Goal: Task Accomplishment & Management: Complete application form

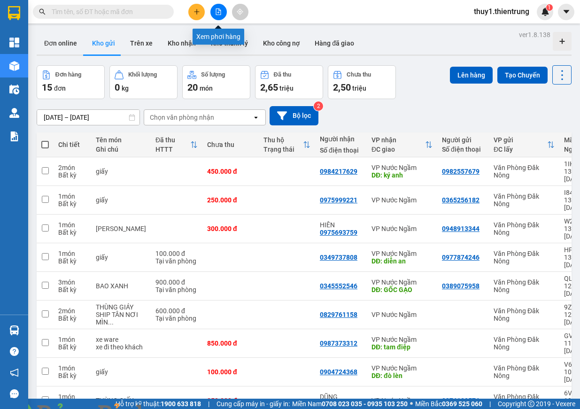
click at [221, 12] on icon "file-add" at bounding box center [218, 11] width 5 height 7
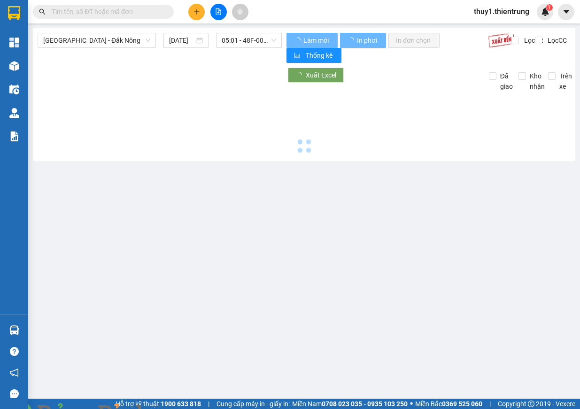
type input "14/08/2025"
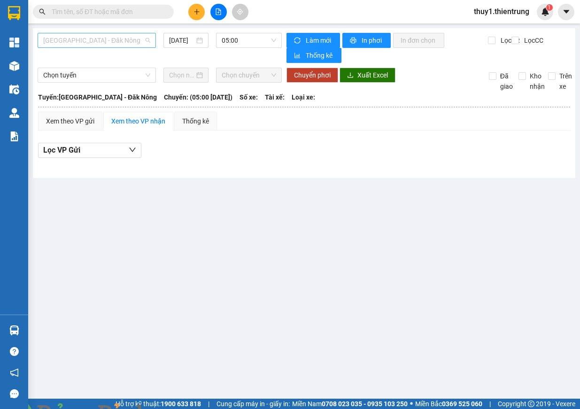
click at [127, 39] on span "Hà Nội - Đăk Nông" at bounding box center [96, 40] width 107 height 14
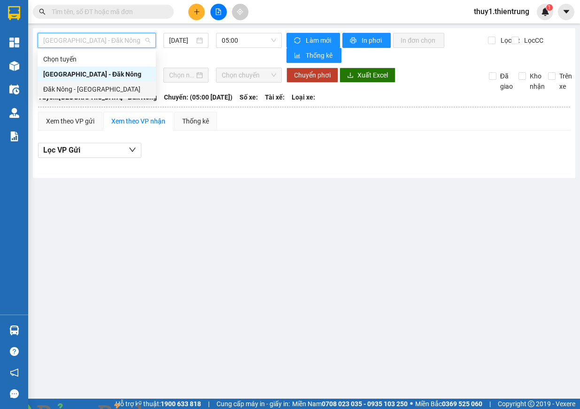
click at [103, 84] on div "Đăk Nông - Hà Nội" at bounding box center [97, 89] width 118 height 15
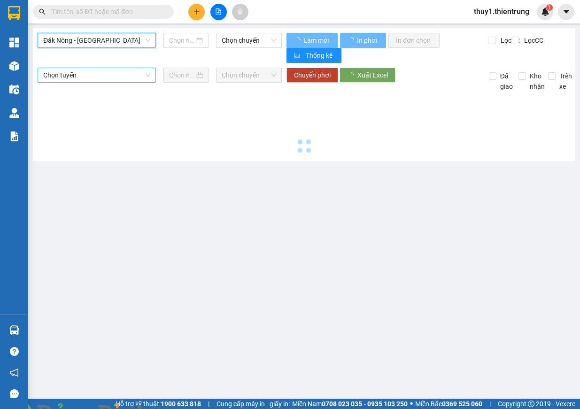
type input "14/08/2025"
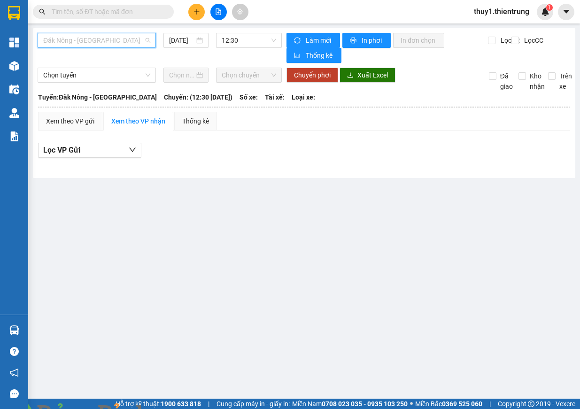
click at [128, 43] on span "Đăk Nông - Hà Nội" at bounding box center [96, 40] width 107 height 14
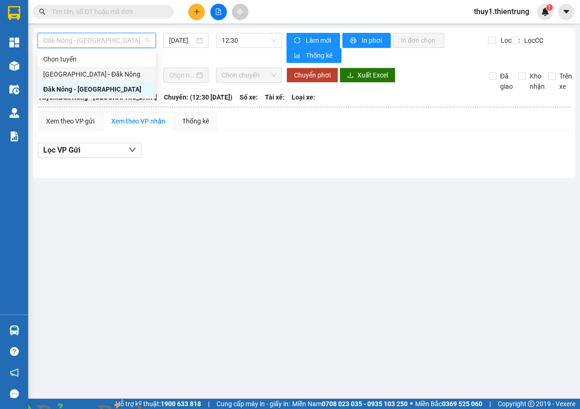
click at [111, 70] on div "Hà Nội - Đăk Nông" at bounding box center [96, 74] width 107 height 10
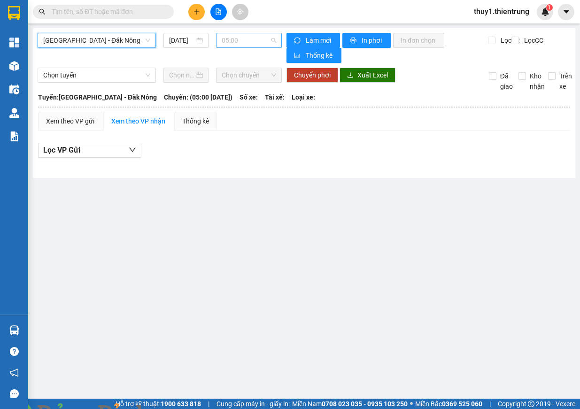
click at [247, 40] on span "05:00" at bounding box center [249, 40] width 54 height 14
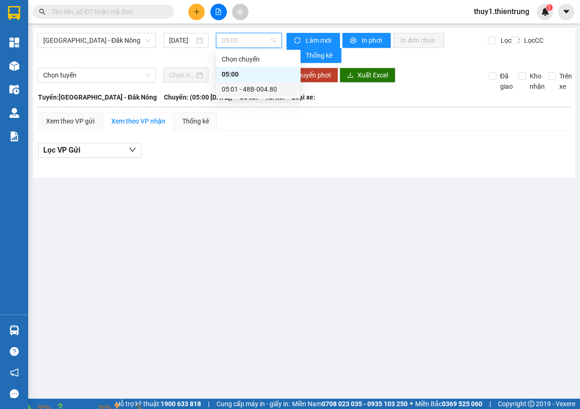
click at [251, 88] on div "05:01 - 48B-004.80" at bounding box center [258, 89] width 73 height 10
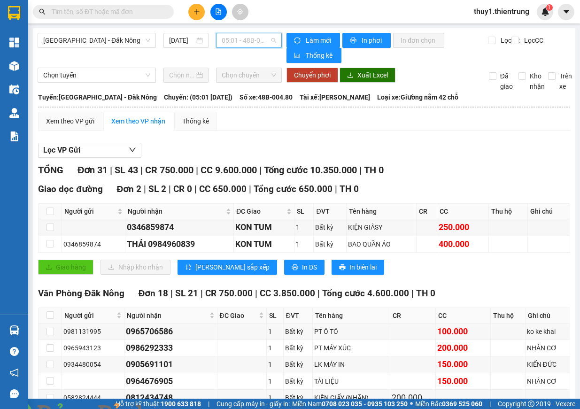
click at [263, 39] on span "05:01 - 48B-004.80" at bounding box center [249, 40] width 54 height 14
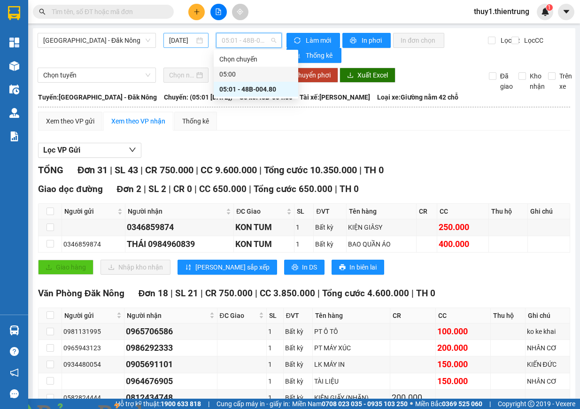
click at [180, 43] on input "14/08/2025" at bounding box center [181, 40] width 25 height 10
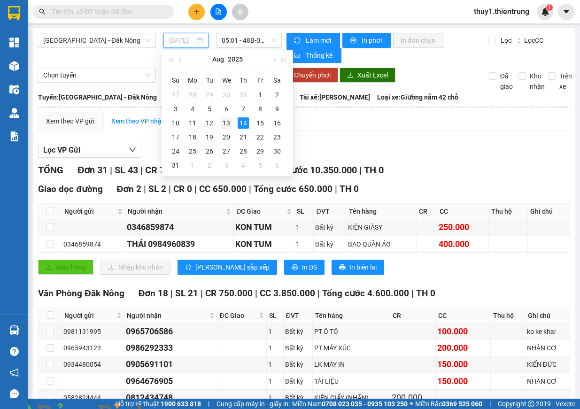
click at [222, 125] on div "13" at bounding box center [226, 122] width 11 height 11
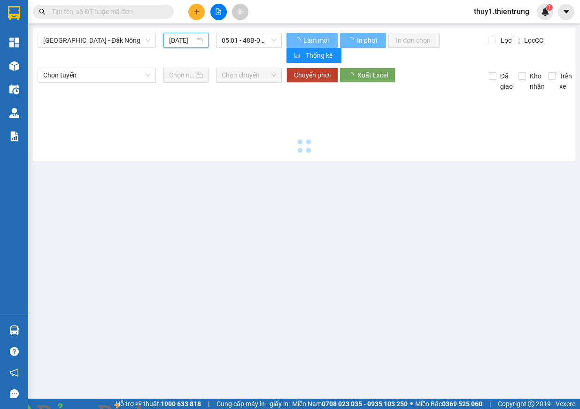
type input "13/08/2025"
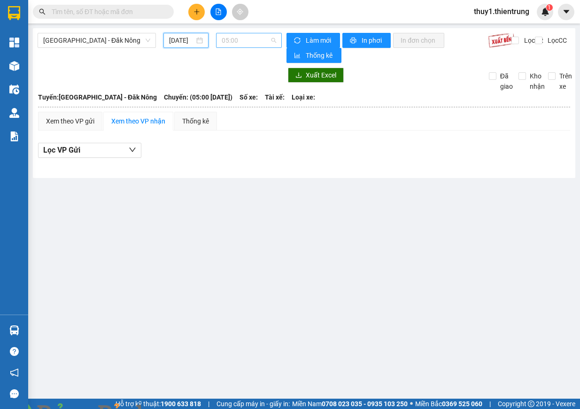
click at [256, 36] on span "05:00" at bounding box center [249, 40] width 54 height 14
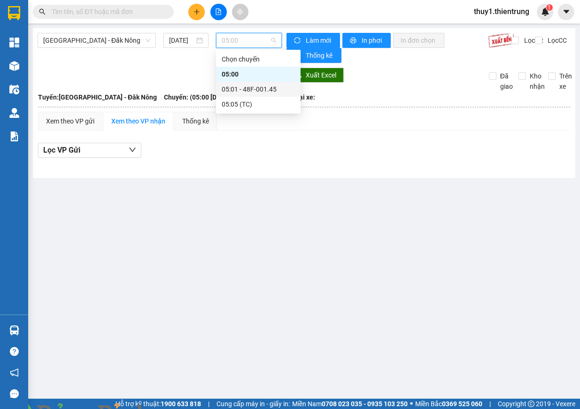
click at [261, 90] on div "05:01 - 48F-001.45" at bounding box center [258, 89] width 73 height 10
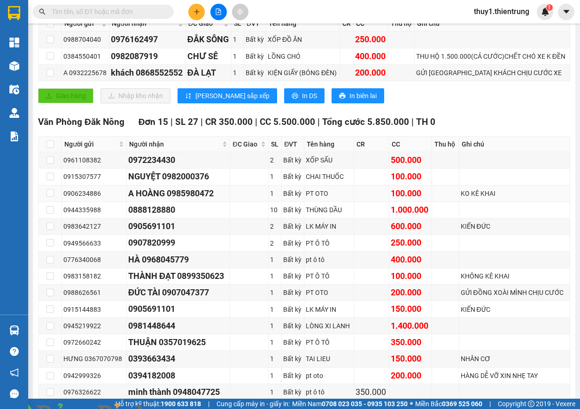
scroll to position [141, 0]
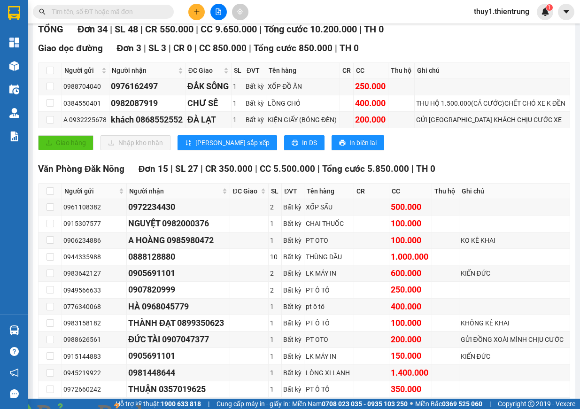
click at [173, 408] on span at bounding box center [161, 414] width 23 height 9
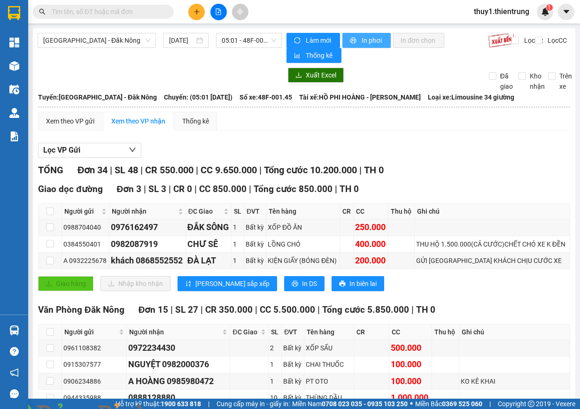
click at [369, 40] on span "In phơi" at bounding box center [373, 40] width 22 height 10
click at [197, 10] on icon "plus" at bounding box center [196, 11] width 0 height 5
click at [221, 39] on div "Tạo đơn hàng" at bounding box center [233, 35] width 41 height 10
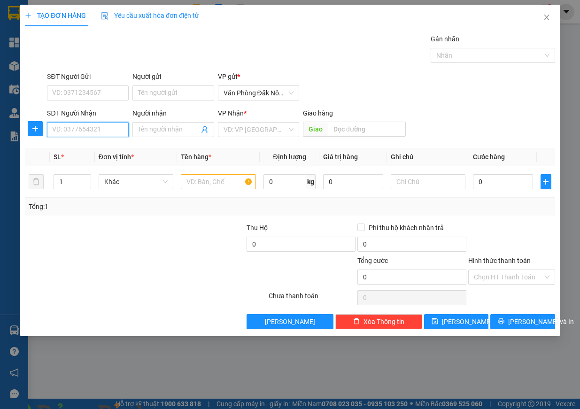
click at [71, 125] on input "SĐT Người Nhận" at bounding box center [88, 129] width 82 height 15
type input "0338222041"
type input "tôn"
type input "liêm tuyền phủ lý"
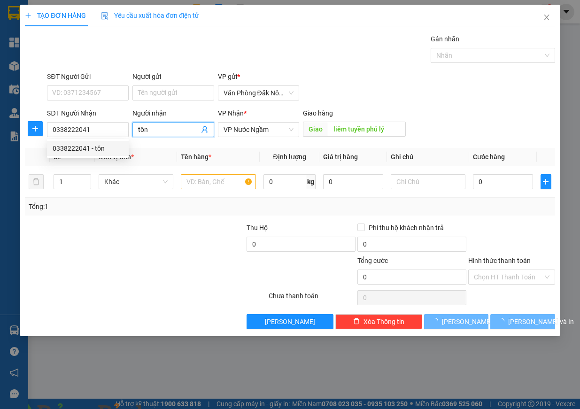
type input "200.000"
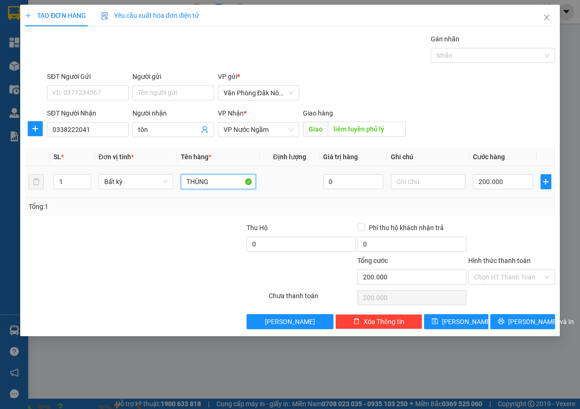
drag, startPoint x: 222, startPoint y: 185, endPoint x: 179, endPoint y: 176, distance: 43.3
click at [179, 176] on td "THÙNG" at bounding box center [218, 181] width 83 height 31
type input "xốp"
click at [523, 178] on input "200.000" at bounding box center [503, 181] width 60 height 15
type input "2"
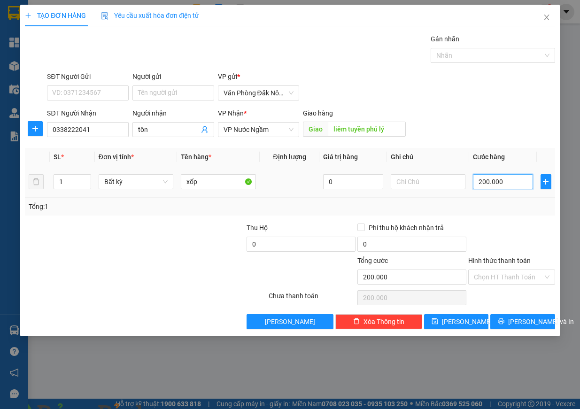
type input "2"
type input "25"
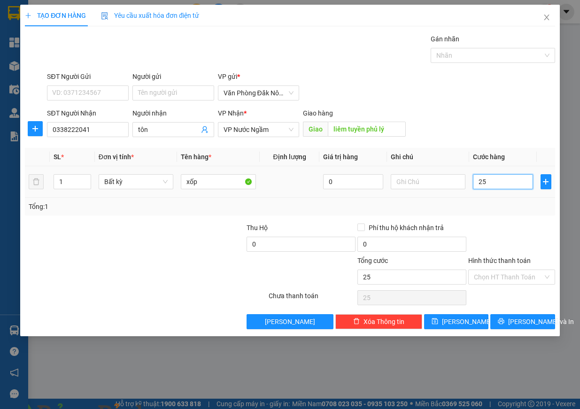
type input "250"
type input "2.500"
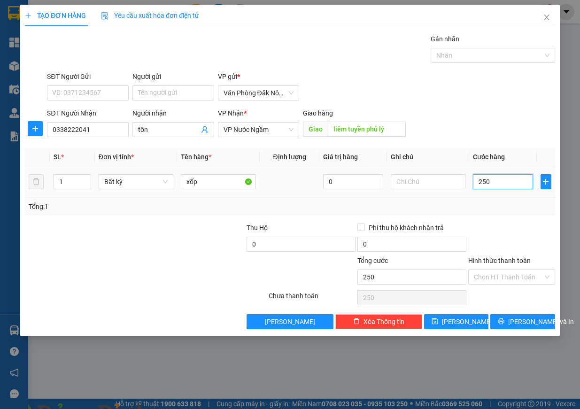
type input "2.500"
type input "25.000"
type input "250.000"
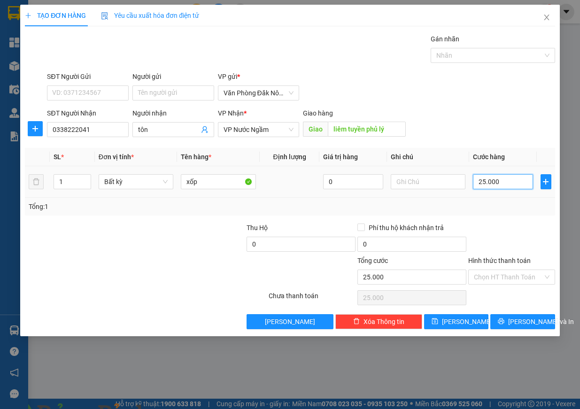
type input "250.000"
click at [519, 327] on button "[PERSON_NAME] và In" at bounding box center [522, 321] width 65 height 15
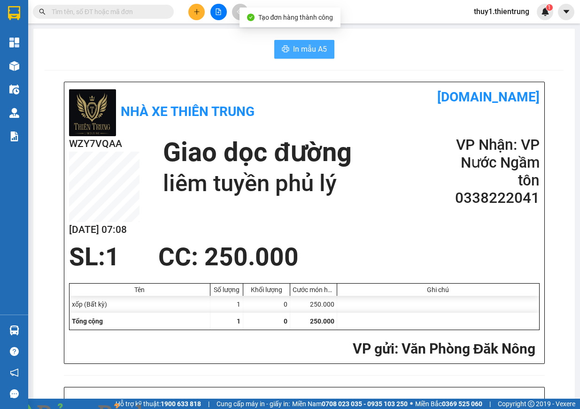
click at [301, 51] on span "In mẫu A5" at bounding box center [310, 49] width 34 height 12
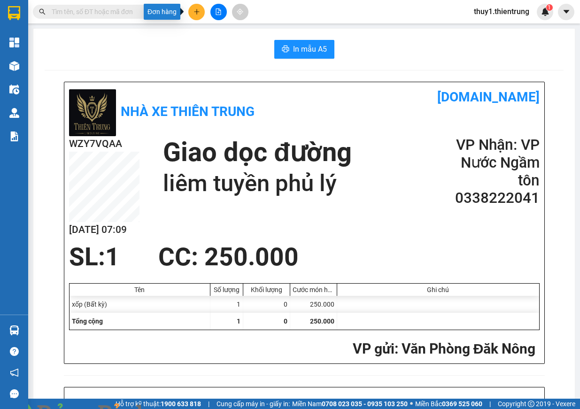
click at [193, 14] on icon "plus" at bounding box center [196, 11] width 7 height 7
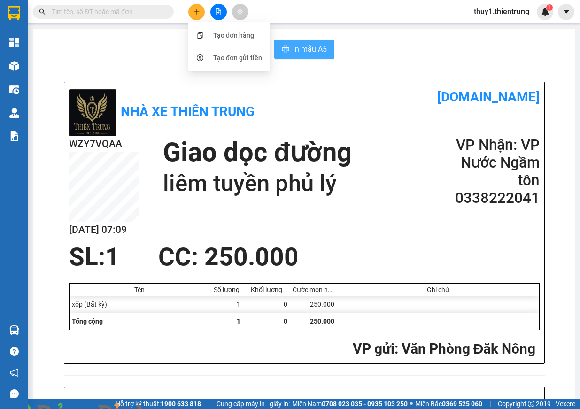
click at [325, 56] on button "In mẫu A5" at bounding box center [304, 49] width 60 height 19
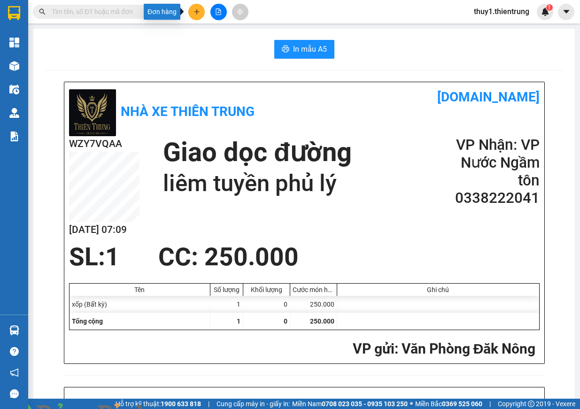
click at [194, 14] on icon "plus" at bounding box center [196, 11] width 7 height 7
click at [216, 37] on div "Tạo đơn hàng" at bounding box center [233, 35] width 41 height 10
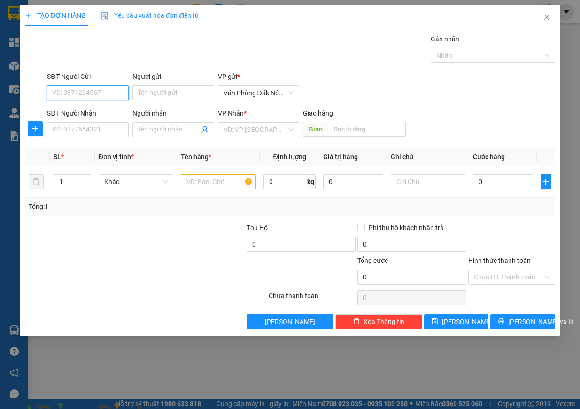
click at [95, 94] on input "SĐT Người Gửi" at bounding box center [88, 92] width 82 height 15
type input "0915208472"
click at [94, 118] on div "0915208472 - CHI HIEN" at bounding box center [88, 111] width 82 height 15
type input "CHI HIEN"
type input "0973033270"
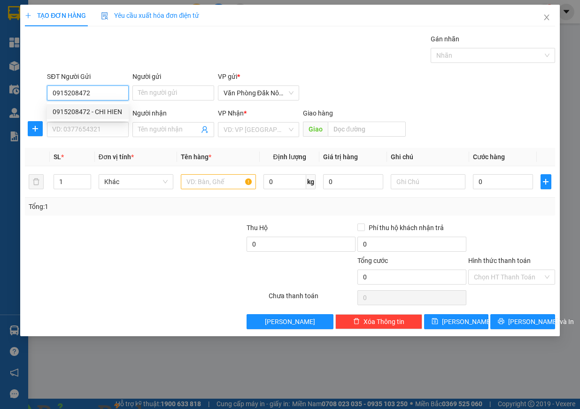
type input "hạnh"
type input "200.000"
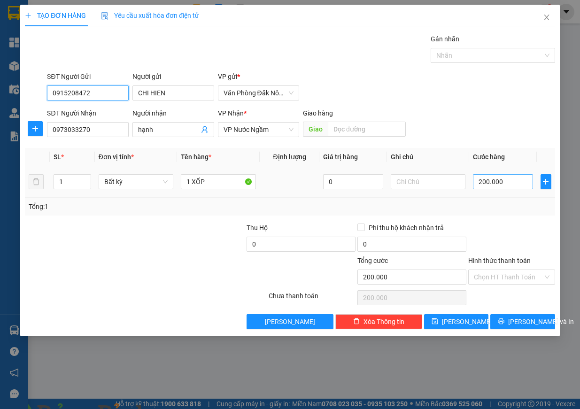
type input "0915208472"
click at [500, 184] on input "200.000" at bounding box center [503, 181] width 60 height 15
type input "2"
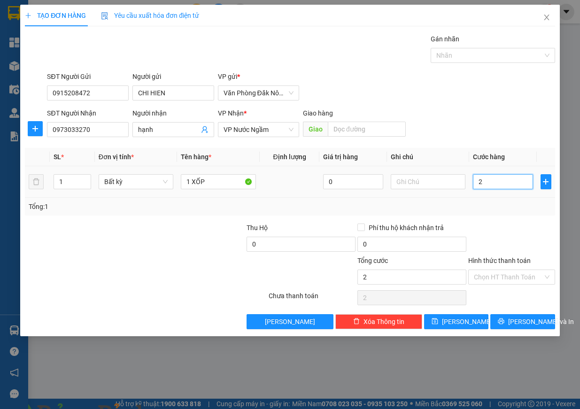
type input "25"
type input "250"
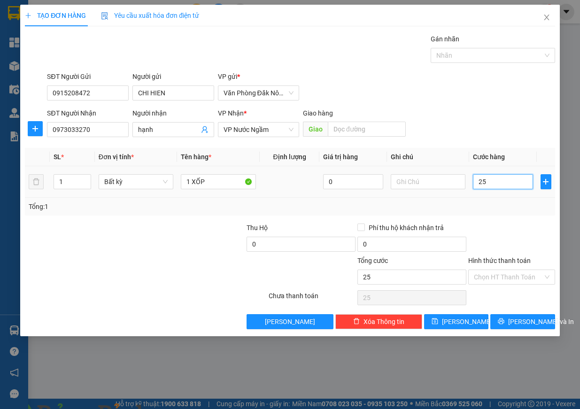
type input "250"
type input "2.500"
type input "25.000"
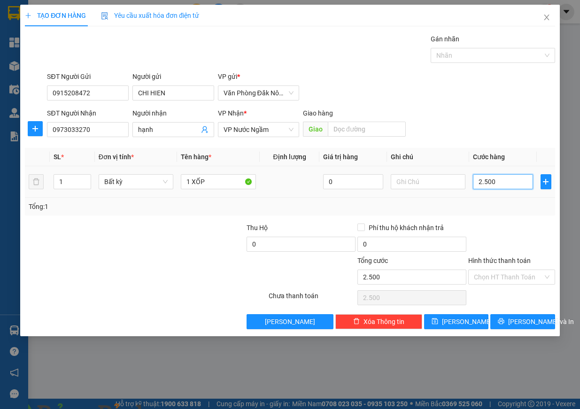
type input "25.000"
type input "250.000"
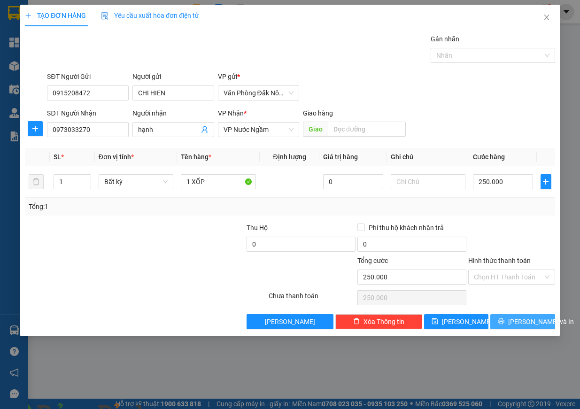
click at [532, 325] on span "[PERSON_NAME] và In" at bounding box center [541, 321] width 66 height 10
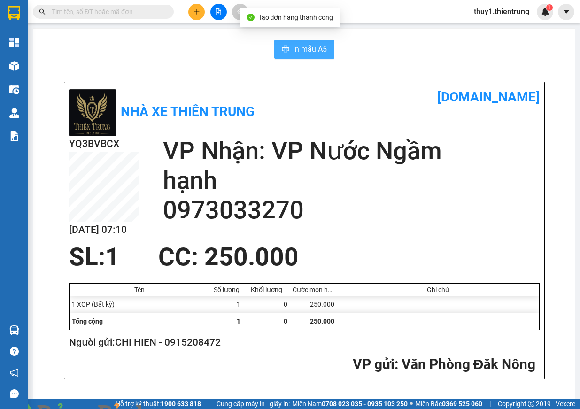
click at [308, 54] on span "In mẫu A5" at bounding box center [310, 49] width 34 height 12
click at [189, 15] on button at bounding box center [196, 12] width 16 height 16
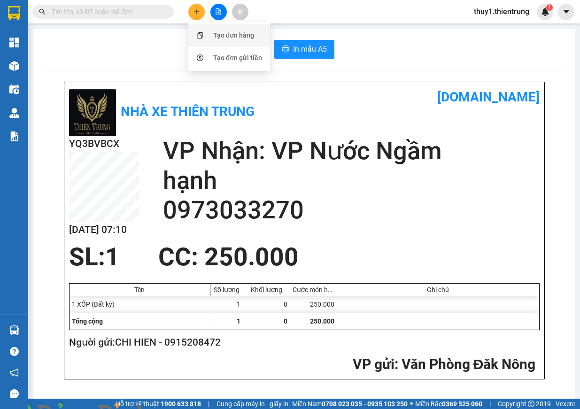
click at [234, 38] on div "Tạo đơn hàng" at bounding box center [233, 35] width 41 height 10
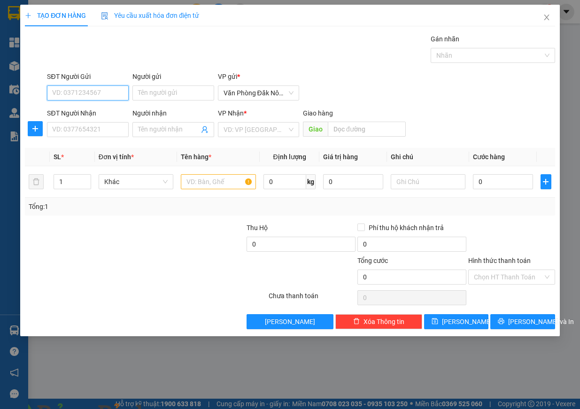
click at [69, 94] on input "SĐT Người Gửi" at bounding box center [88, 92] width 82 height 15
type input "0983250233"
click at [93, 121] on div "SĐT Người Nhận" at bounding box center [88, 115] width 82 height 14
click at [93, 130] on input "SĐT Người Nhận" at bounding box center [88, 129] width 82 height 15
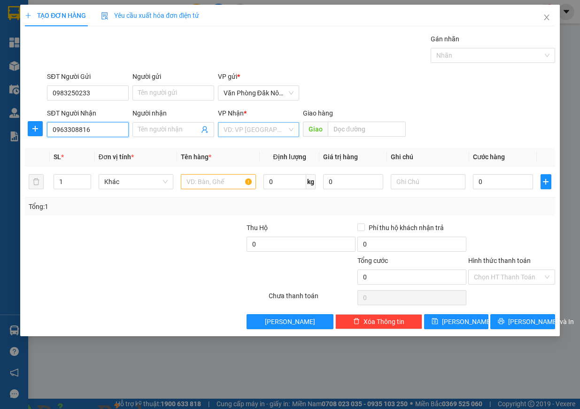
type input "0963308816"
click at [353, 128] on input "text" at bounding box center [367, 129] width 78 height 15
click at [252, 129] on input "search" at bounding box center [255, 130] width 64 height 14
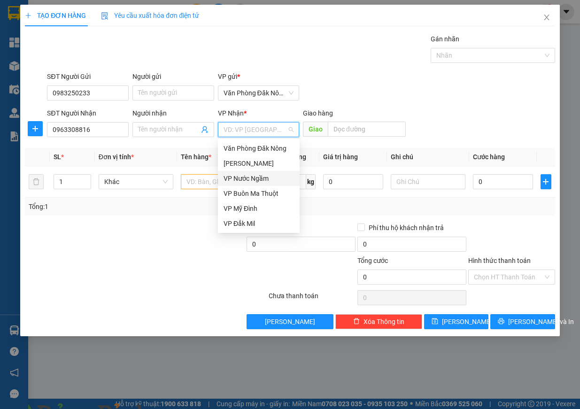
click at [268, 177] on div "VP Nước Ngầm" at bounding box center [258, 178] width 70 height 10
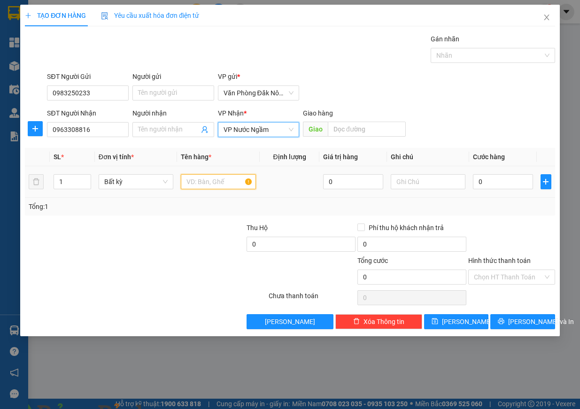
click at [183, 183] on input "text" at bounding box center [218, 181] width 75 height 15
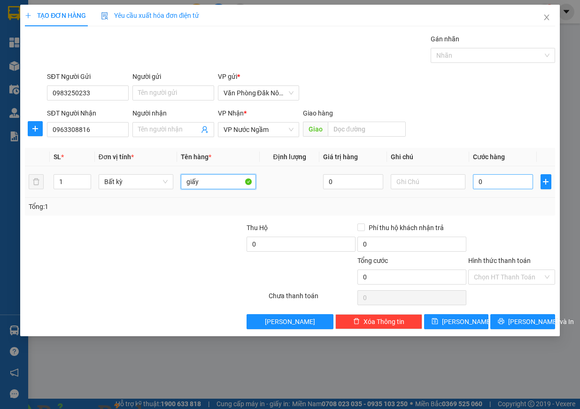
type input "giấy"
click at [508, 180] on input "0" at bounding box center [503, 181] width 60 height 15
type input "2"
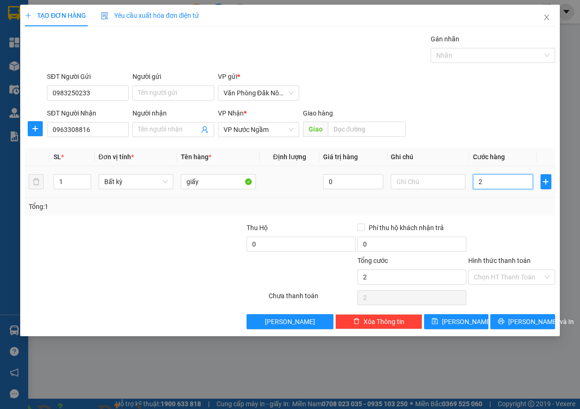
type input "25"
type input "250"
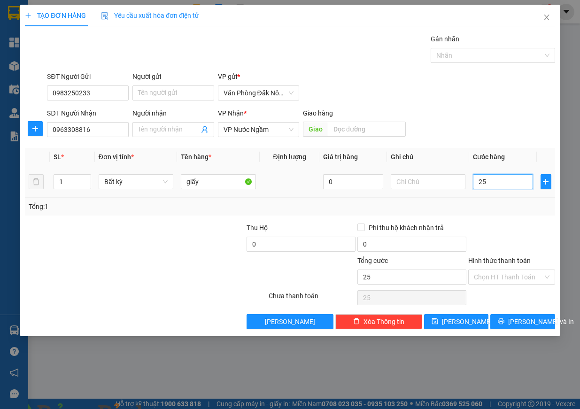
type input "250"
type input "2.500"
type input "25.000"
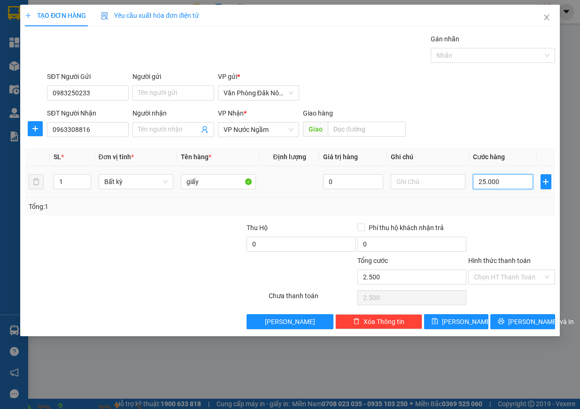
type input "25.000"
type input "250.000"
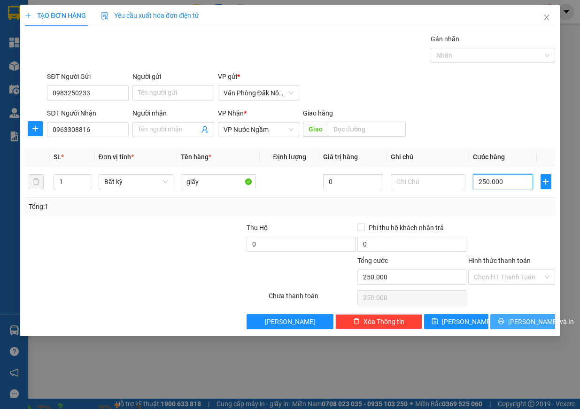
type input "250.000"
click at [513, 322] on button "[PERSON_NAME] và In" at bounding box center [522, 321] width 65 height 15
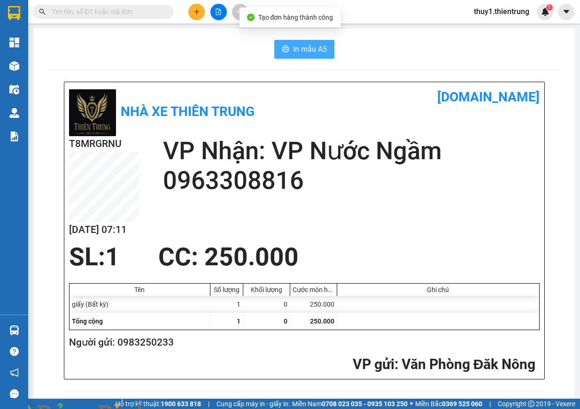
click at [303, 49] on span "In mẫu A5" at bounding box center [310, 49] width 34 height 12
click at [197, 9] on icon "plus" at bounding box center [196, 11] width 7 height 7
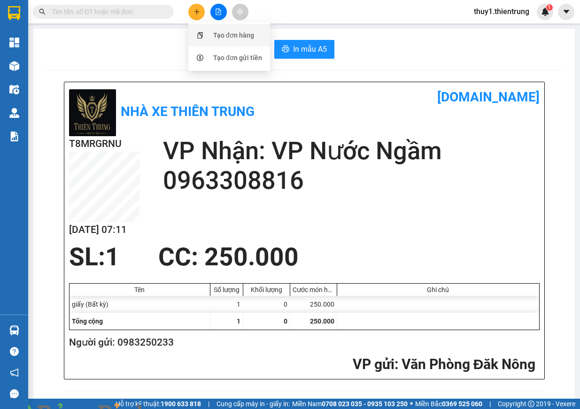
click at [219, 33] on div "Tạo đơn hàng" at bounding box center [233, 35] width 41 height 10
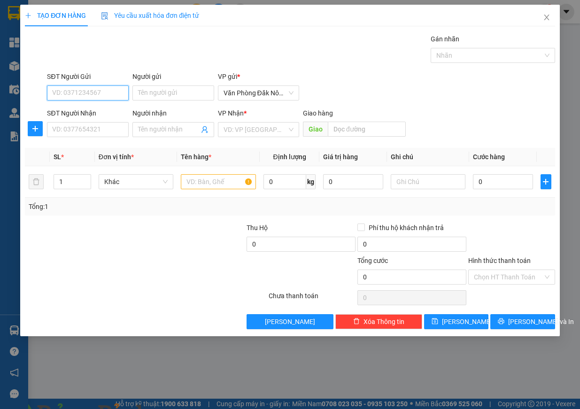
click at [89, 93] on input "SĐT Người Gửi" at bounding box center [88, 92] width 82 height 15
type input "0339758927"
click at [93, 133] on input "SĐT Người Nhận" at bounding box center [88, 129] width 82 height 15
type input "0364259692"
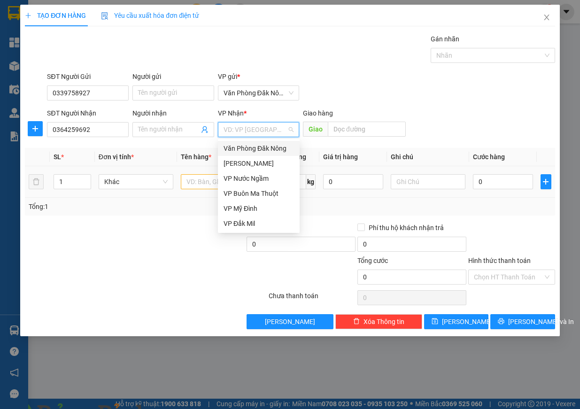
drag, startPoint x: 180, startPoint y: 173, endPoint x: 194, endPoint y: 177, distance: 14.0
click at [193, 177] on td at bounding box center [218, 181] width 83 height 31
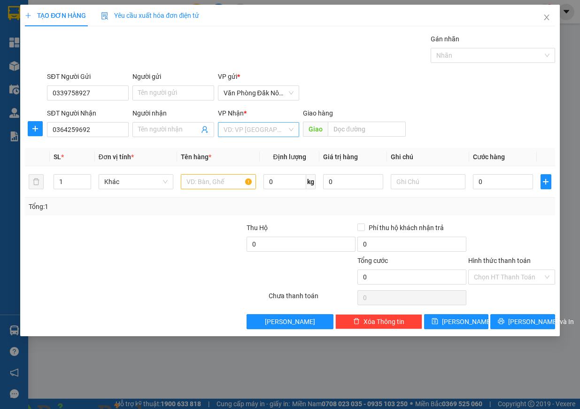
click at [262, 125] on input "search" at bounding box center [255, 130] width 64 height 14
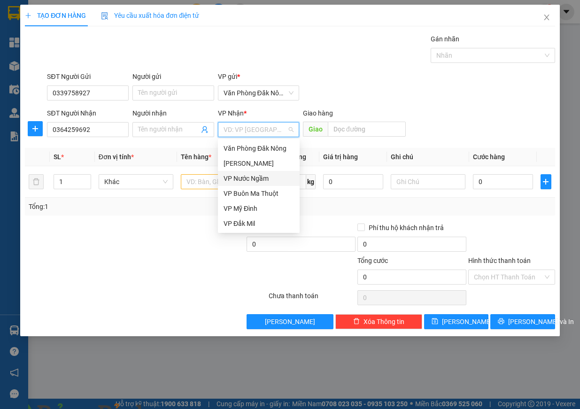
click at [263, 181] on div "VP Nước Ngầm" at bounding box center [258, 178] width 70 height 10
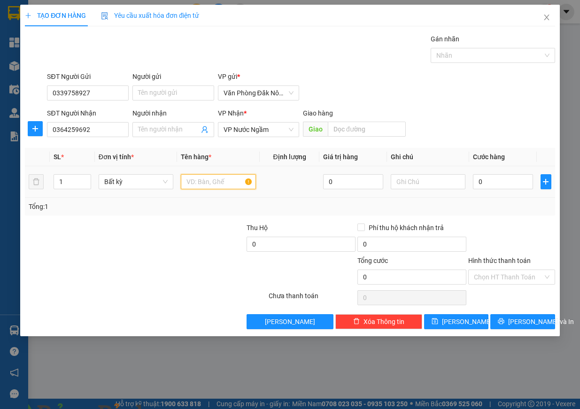
click at [225, 185] on input "text" at bounding box center [218, 181] width 75 height 15
type input "giấy"
type input "3"
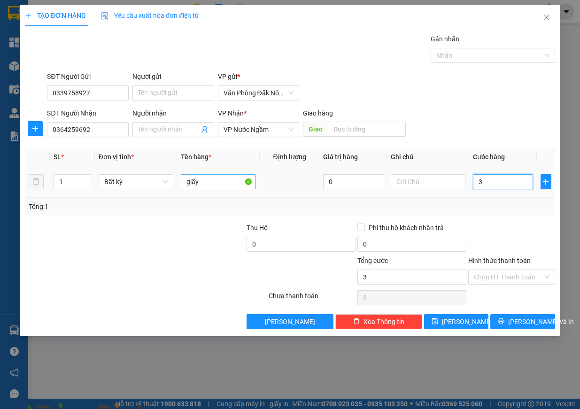
type input "0"
type input "02"
type input "2"
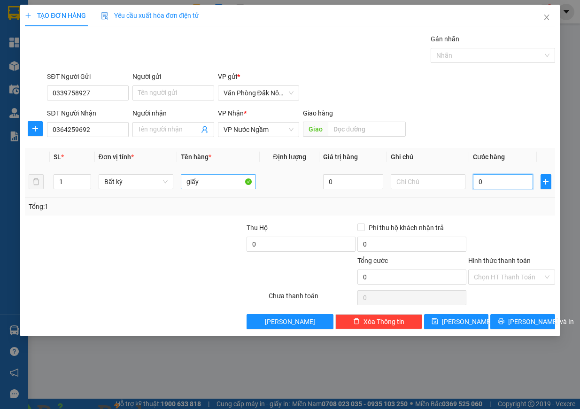
type input "2"
type input "020"
type input "20"
drag, startPoint x: 480, startPoint y: 185, endPoint x: 493, endPoint y: 185, distance: 12.7
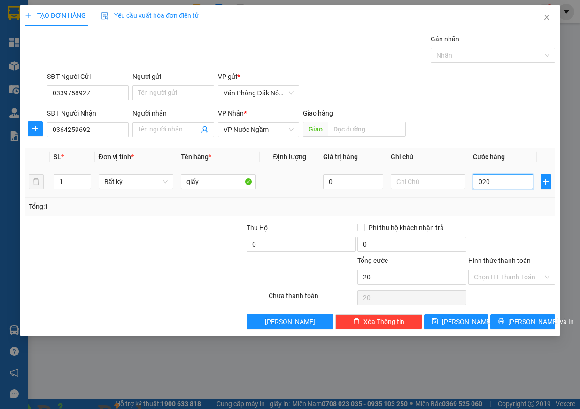
click at [492, 185] on input "020" at bounding box center [503, 181] width 60 height 15
type input "2"
type input "20"
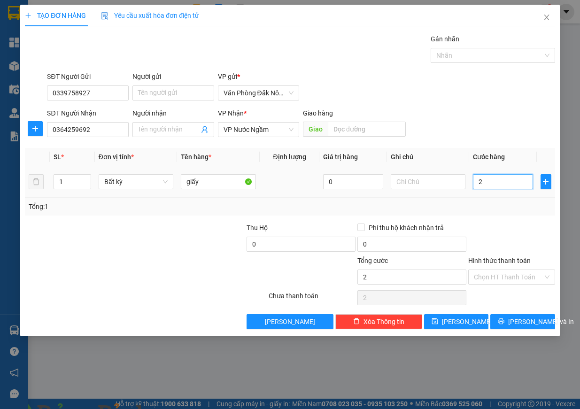
type input "20"
type input "200"
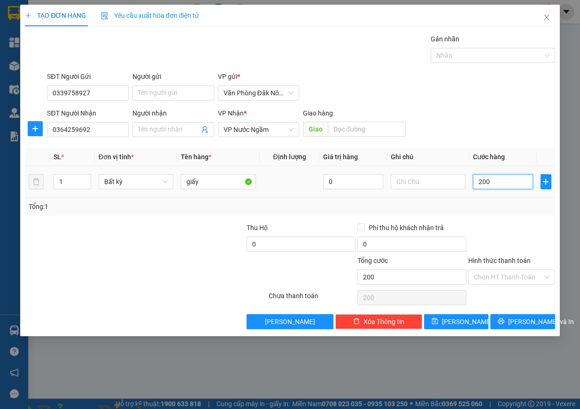
type input "2.000"
type input "20.000"
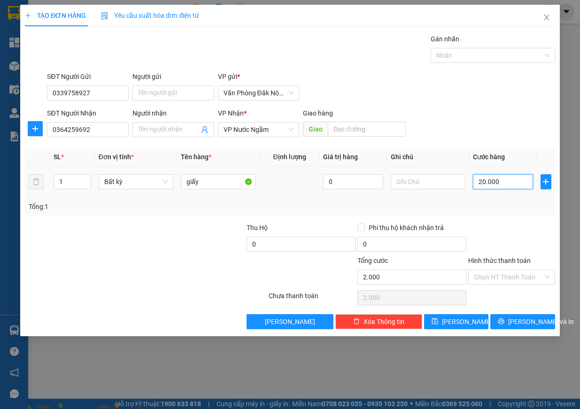
type input "20.000"
type input "200.000"
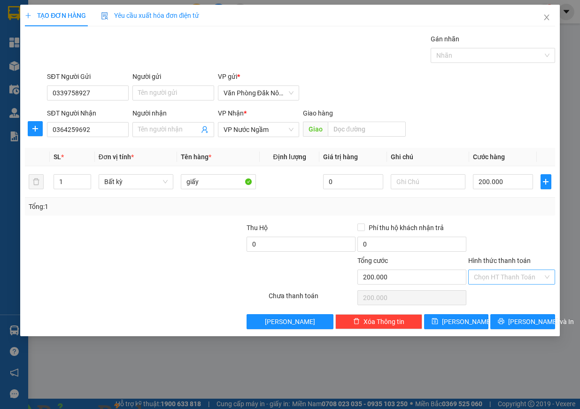
click at [501, 283] on input "Hình thức thanh toán" at bounding box center [508, 277] width 69 height 14
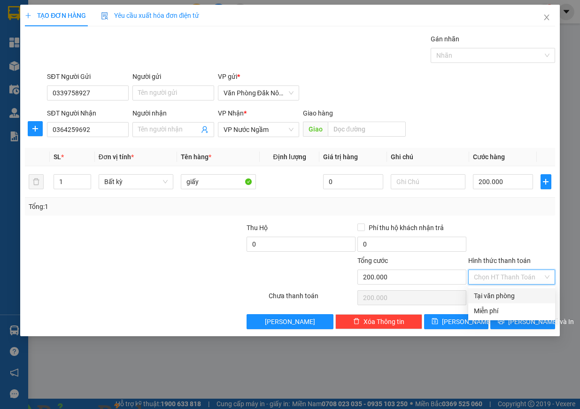
click at [504, 297] on div "Tại văn phòng" at bounding box center [512, 296] width 76 height 10
type input "0"
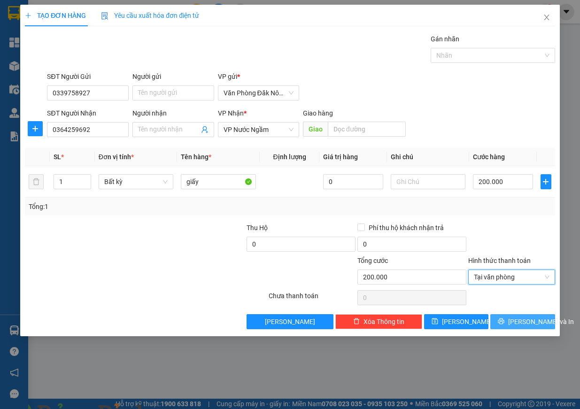
click at [533, 324] on span "[PERSON_NAME] và In" at bounding box center [541, 321] width 66 height 10
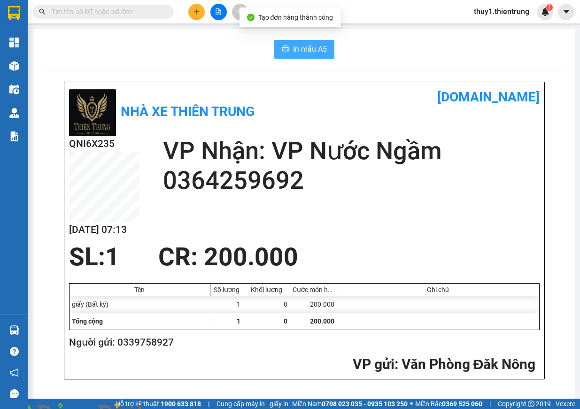
click at [324, 51] on button "In mẫu A5" at bounding box center [304, 49] width 60 height 19
click at [191, 11] on button at bounding box center [196, 12] width 16 height 16
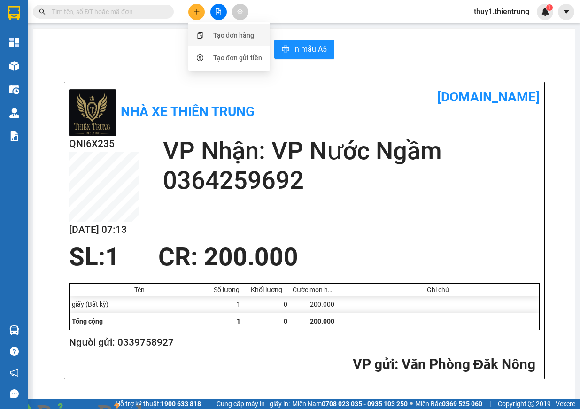
click at [240, 35] on div "Tạo đơn hàng" at bounding box center [233, 35] width 41 height 10
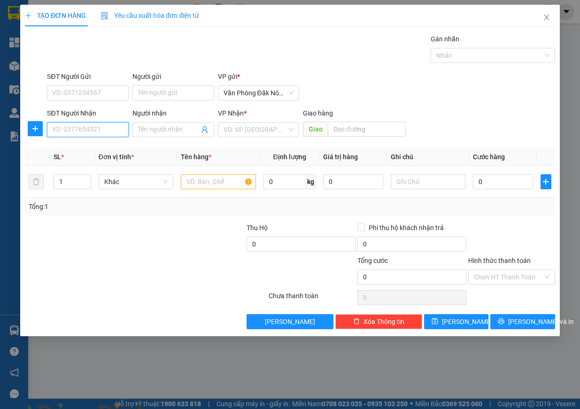
click at [76, 131] on input "SĐT Người Nhận" at bounding box center [88, 129] width 82 height 15
type input "0912586387"
click at [253, 130] on input "search" at bounding box center [255, 130] width 64 height 14
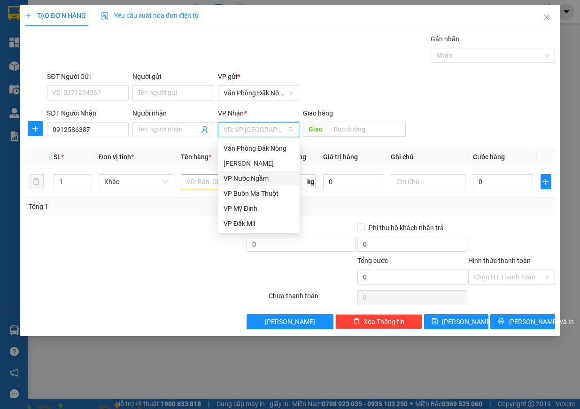
click at [262, 182] on div "VP Nước Ngầm" at bounding box center [258, 178] width 70 height 10
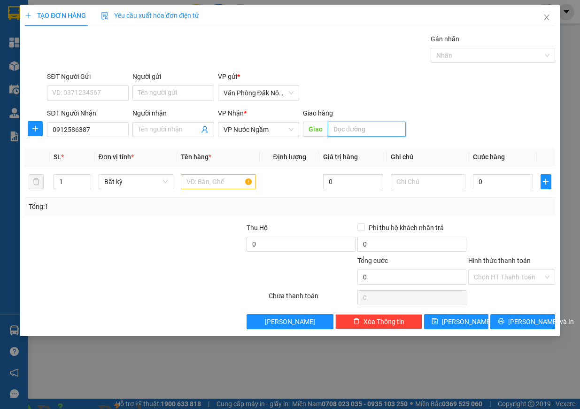
click at [350, 126] on input "text" at bounding box center [367, 129] width 78 height 15
type input "hoàng mai"
click at [214, 184] on input "text" at bounding box center [218, 181] width 75 height 15
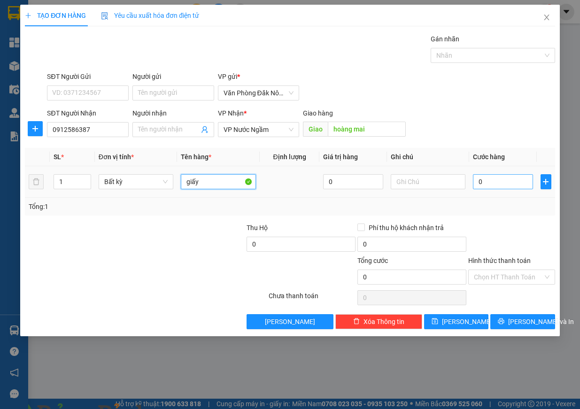
type input "giấy"
click at [516, 184] on input "0" at bounding box center [503, 181] width 60 height 15
type input "1"
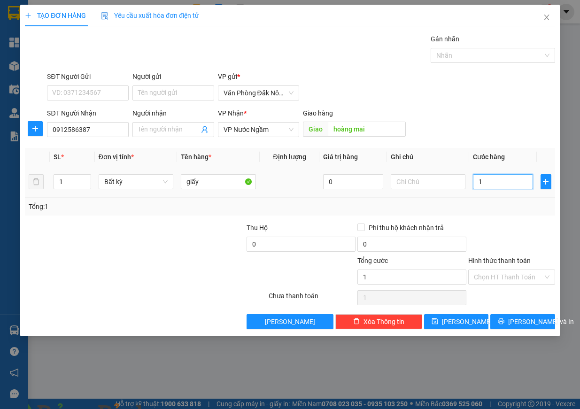
type input "15"
type input "150"
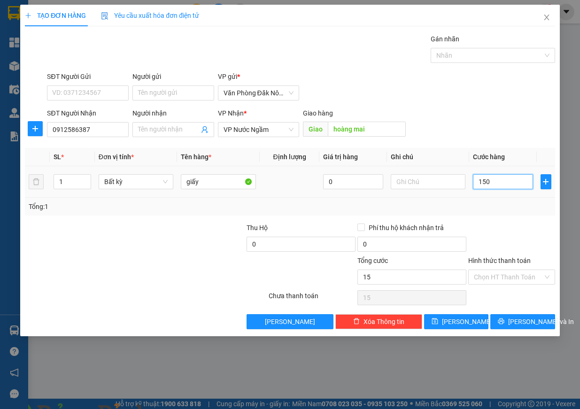
type input "150"
type input "1.500"
type input "15.000"
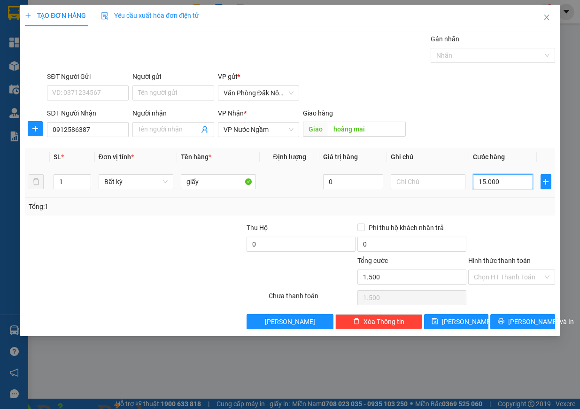
type input "15.000"
type input "150.000"
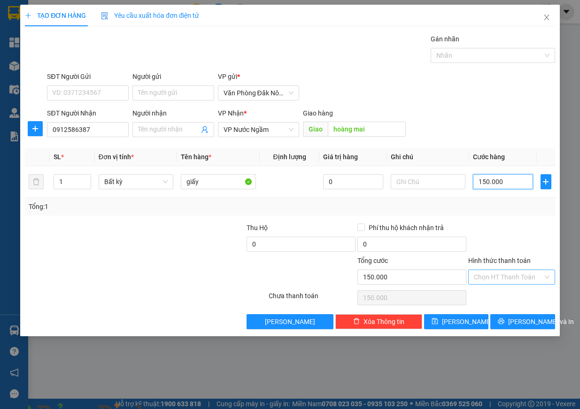
type input "150.000"
click at [512, 281] on input "Hình thức thanh toán" at bounding box center [508, 277] width 69 height 14
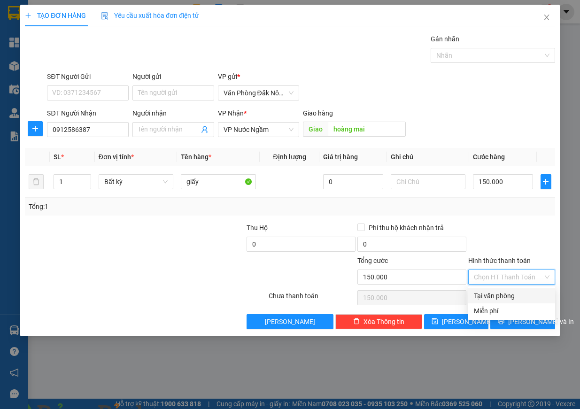
click at [510, 293] on div "Tại văn phòng" at bounding box center [512, 296] width 76 height 10
type input "0"
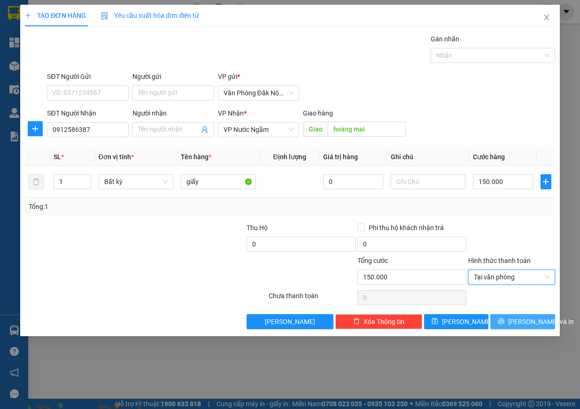
click at [513, 328] on button "[PERSON_NAME] và In" at bounding box center [522, 321] width 65 height 15
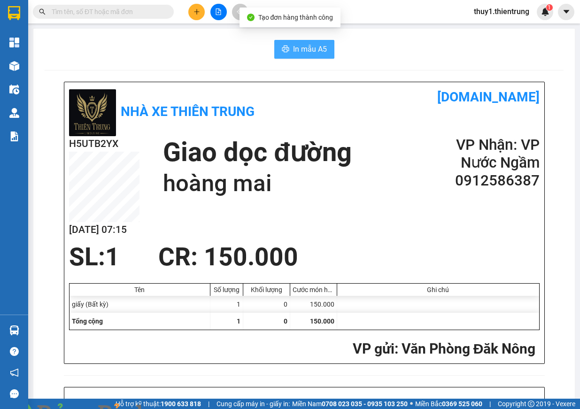
click at [317, 52] on span "In mẫu A5" at bounding box center [310, 49] width 34 height 12
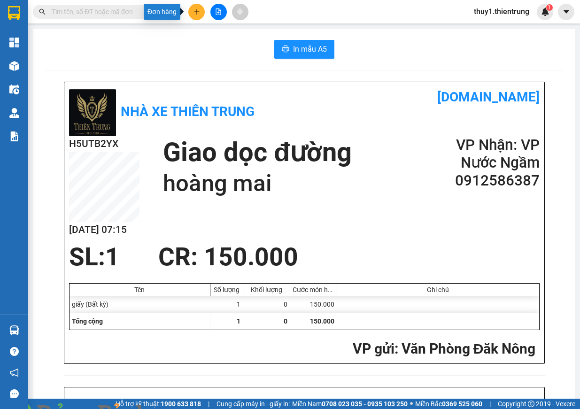
click at [193, 10] on icon "plus" at bounding box center [196, 11] width 7 height 7
click at [217, 43] on div "Tạo đơn hàng" at bounding box center [229, 35] width 70 height 18
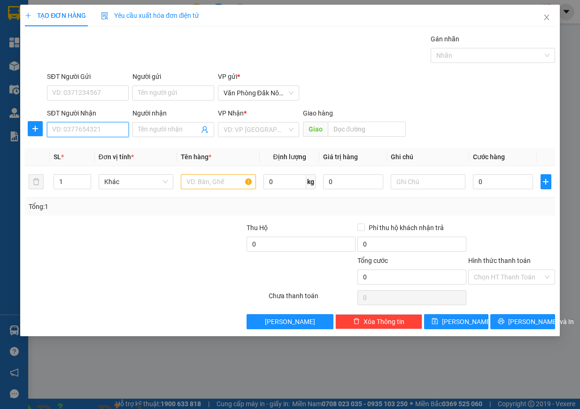
click at [60, 126] on input "SĐT Người Nhận" at bounding box center [88, 129] width 82 height 15
type input "0904554382"
click at [160, 128] on input "Người nhận" at bounding box center [168, 129] width 61 height 10
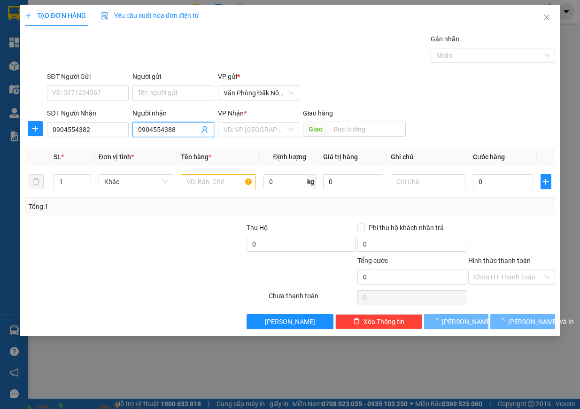
type input "0904554388"
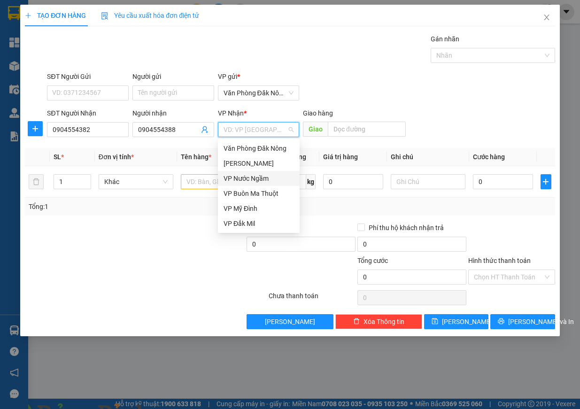
click at [282, 177] on div "VP Nước Ngầm" at bounding box center [258, 178] width 70 height 10
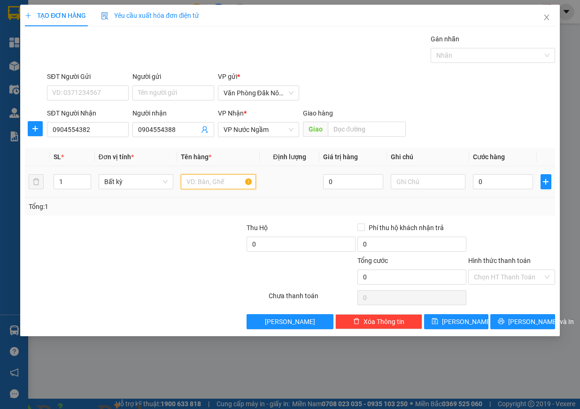
click at [196, 179] on input "text" at bounding box center [218, 181] width 75 height 15
type input "giấy"
click at [512, 185] on input "0" at bounding box center [503, 181] width 60 height 15
type input "2"
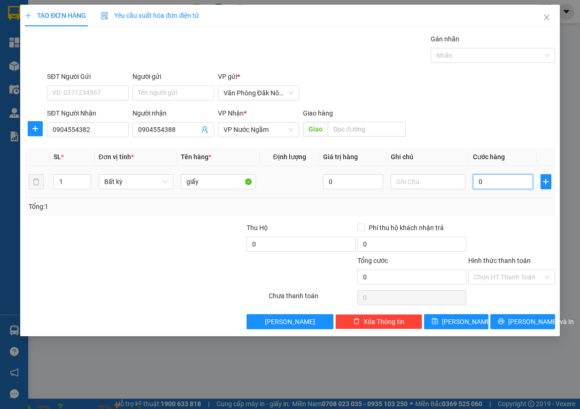
type input "2"
type input "20"
type input "200"
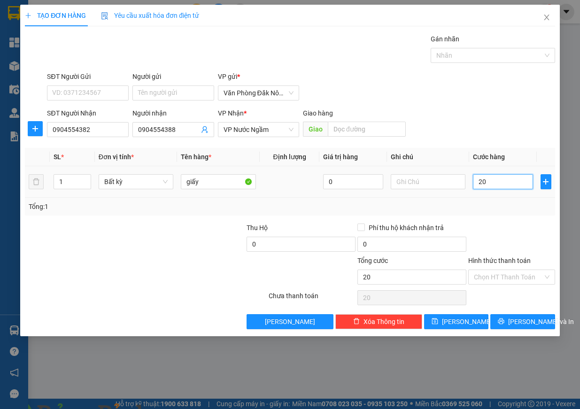
type input "200"
type input "2.000"
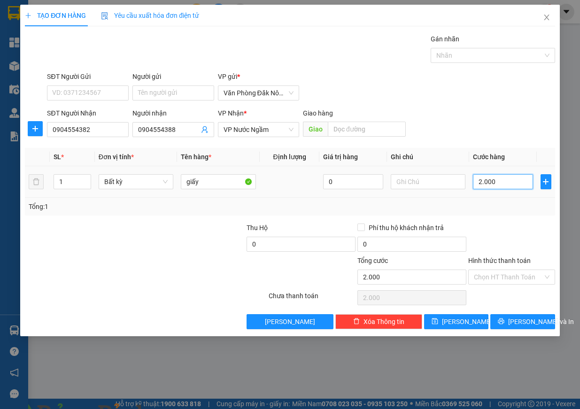
type input "20.000"
type input "200.000"
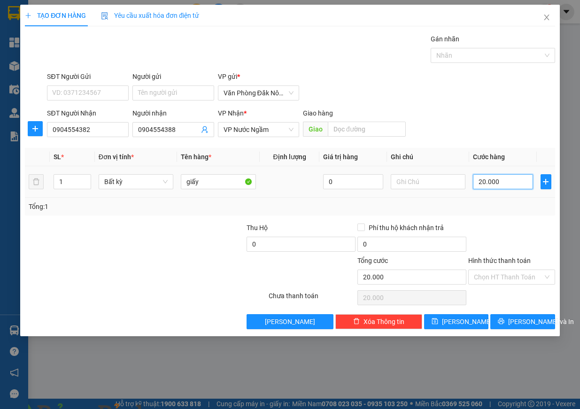
type input "200.000"
click at [496, 283] on input "Hình thức thanh toán" at bounding box center [508, 277] width 69 height 14
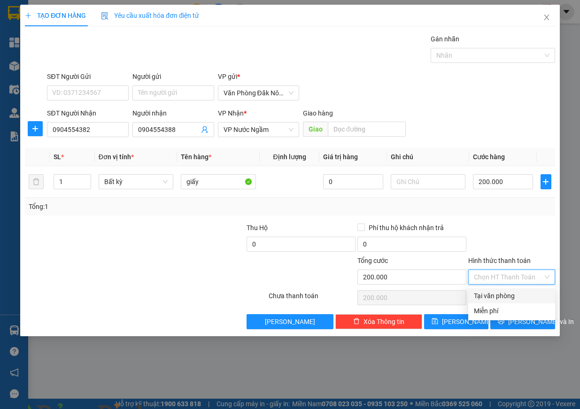
click at [500, 302] on div "Tại văn phòng" at bounding box center [511, 295] width 87 height 15
type input "0"
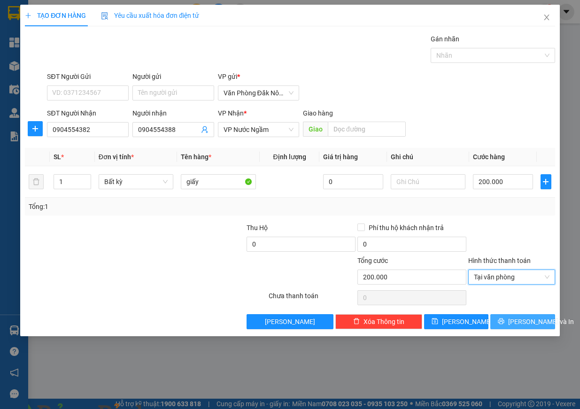
click at [504, 319] on icon "printer" at bounding box center [501, 321] width 6 height 6
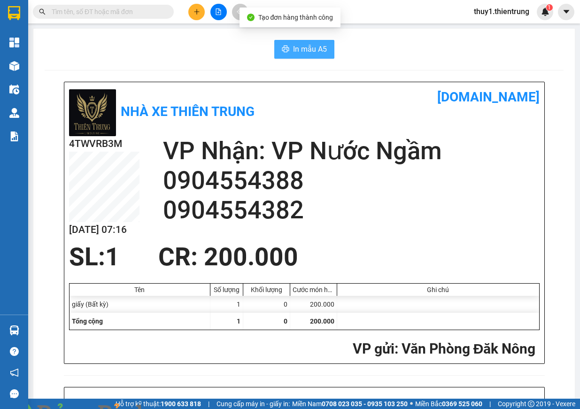
click at [312, 46] on span "In mẫu A5" at bounding box center [310, 49] width 34 height 12
click at [201, 16] on button at bounding box center [196, 12] width 16 height 16
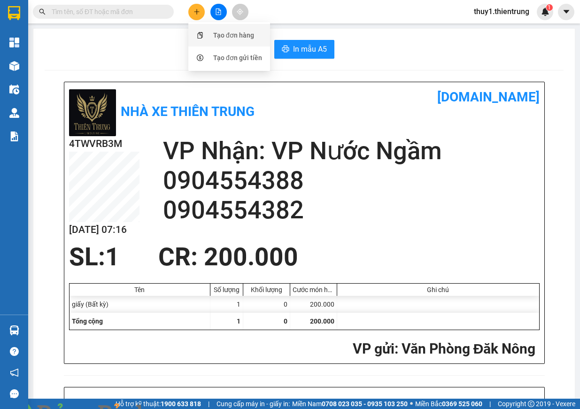
click at [217, 41] on div "Tạo đơn hàng" at bounding box center [229, 35] width 70 height 18
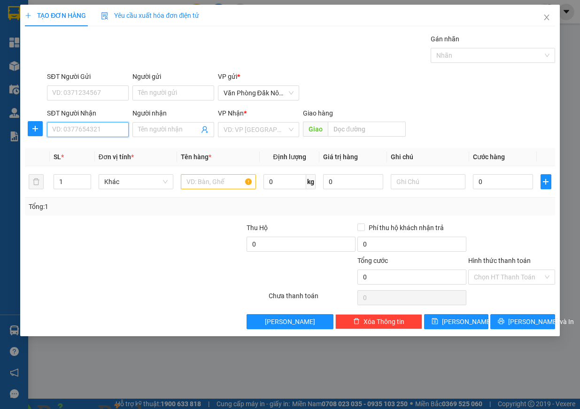
click at [85, 128] on input "SĐT Người Nhận" at bounding box center [88, 129] width 82 height 15
type input "0357790723"
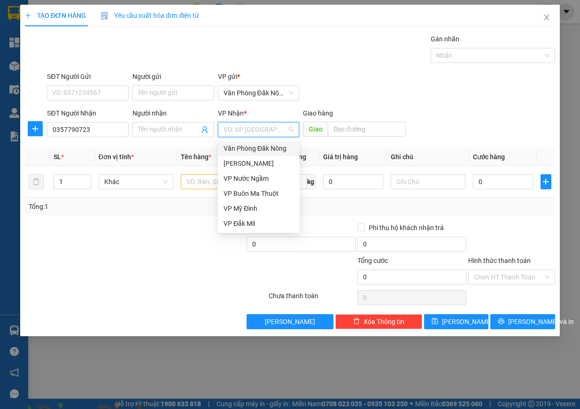
click at [260, 126] on input "search" at bounding box center [255, 130] width 64 height 14
click at [256, 184] on div "VP Nước Ngầm" at bounding box center [259, 178] width 82 height 15
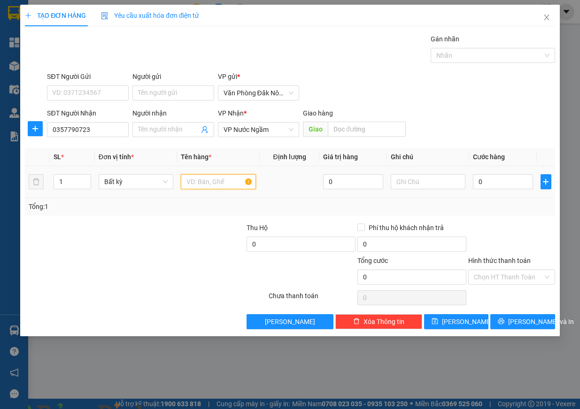
click at [197, 184] on input "text" at bounding box center [218, 181] width 75 height 15
type input "giấy"
type input "2"
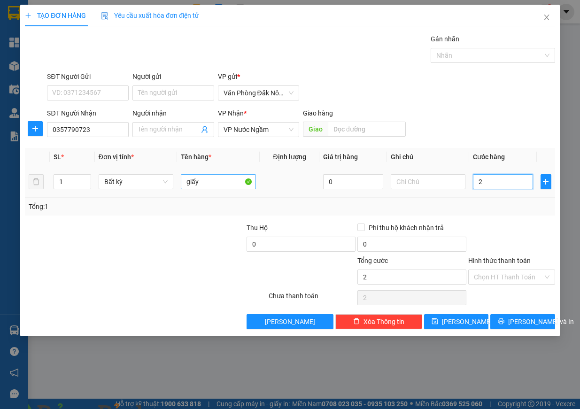
type input "20"
type input "200"
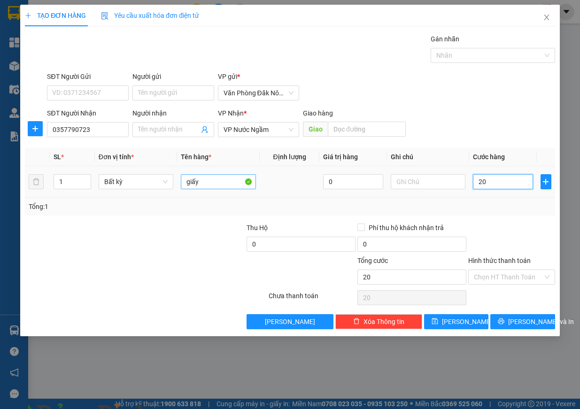
type input "200"
type input "2.000"
type input "20.000"
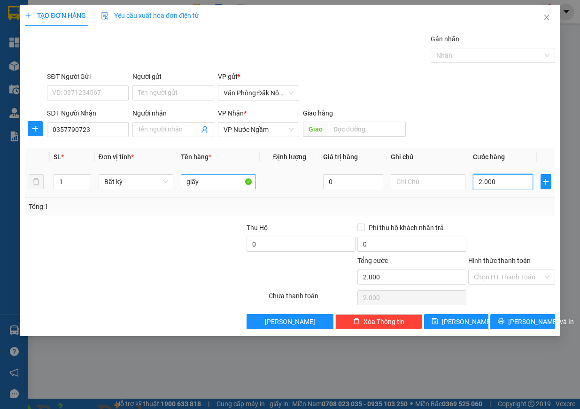
type input "20.000"
type input "200.000"
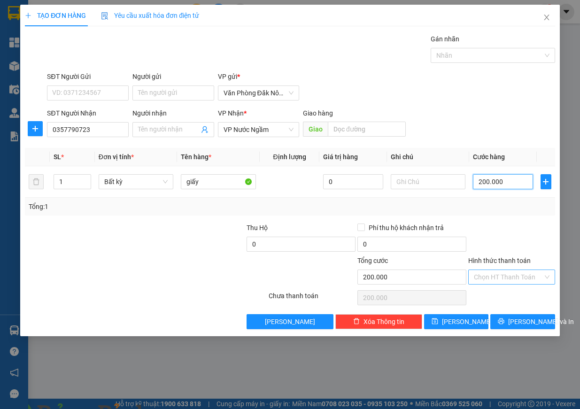
type input "200.000"
click at [499, 277] on input "Hình thức thanh toán" at bounding box center [508, 277] width 69 height 14
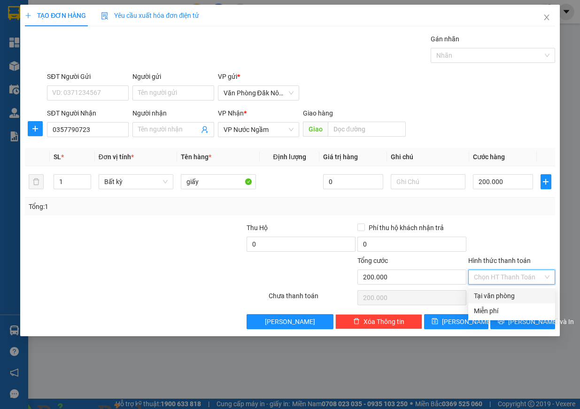
click at [499, 299] on div "Tại văn phòng" at bounding box center [512, 296] width 76 height 10
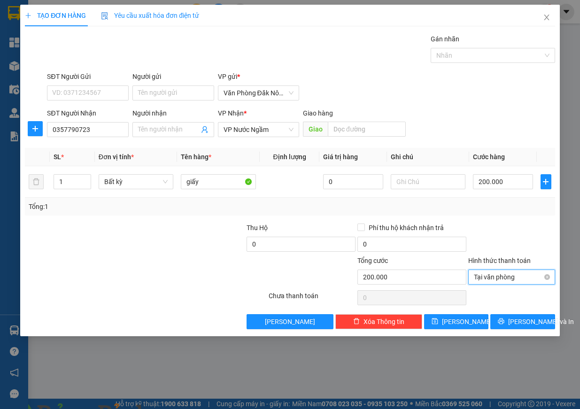
click at [521, 280] on span "Tại văn phòng" at bounding box center [512, 277] width 76 height 14
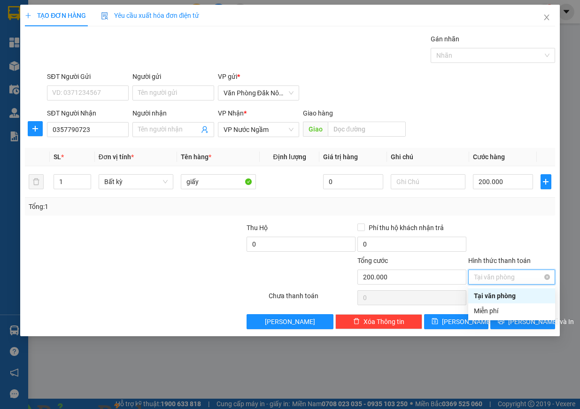
click at [551, 276] on div "Tại văn phòng" at bounding box center [511, 277] width 87 height 15
type input "200.000"
click at [522, 232] on div at bounding box center [511, 239] width 89 height 33
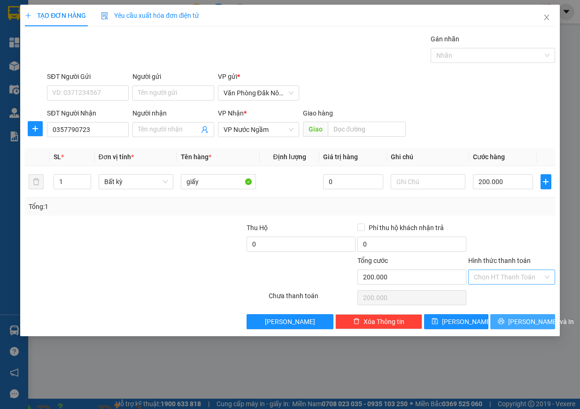
click at [519, 319] on span "[PERSON_NAME] và In" at bounding box center [541, 321] width 66 height 10
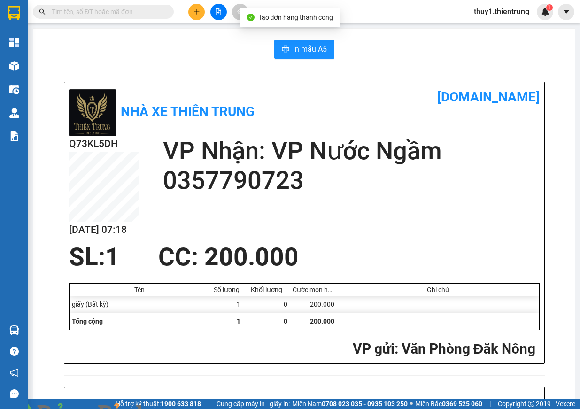
click at [311, 48] on span "In mẫu A5" at bounding box center [310, 49] width 34 height 12
click at [193, 10] on button at bounding box center [196, 12] width 16 height 16
click at [214, 40] on div "Tạo đơn hàng" at bounding box center [233, 35] width 41 height 10
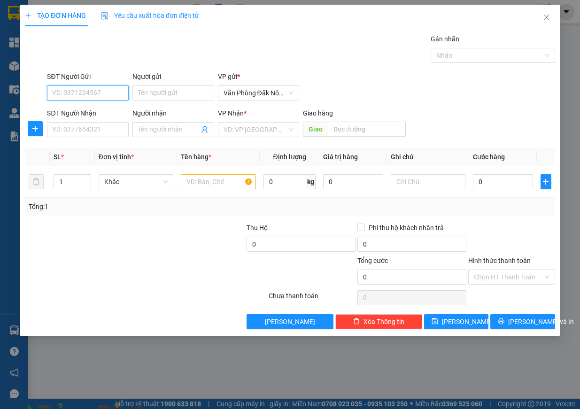
click at [98, 94] on input "SĐT Người Gửi" at bounding box center [88, 92] width 82 height 15
type input "0979437858"
click at [86, 116] on div "0979437858" at bounding box center [88, 112] width 70 height 10
type input "0984947177"
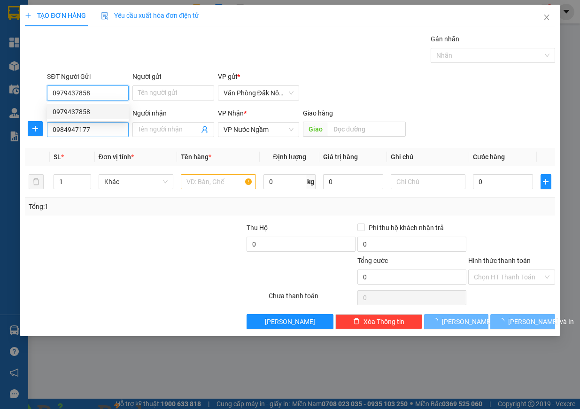
type input "150.000"
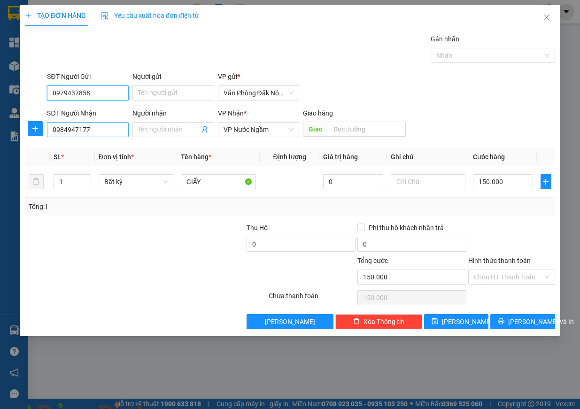
type input "0979437858"
click at [92, 129] on input "0984947177" at bounding box center [88, 129] width 82 height 15
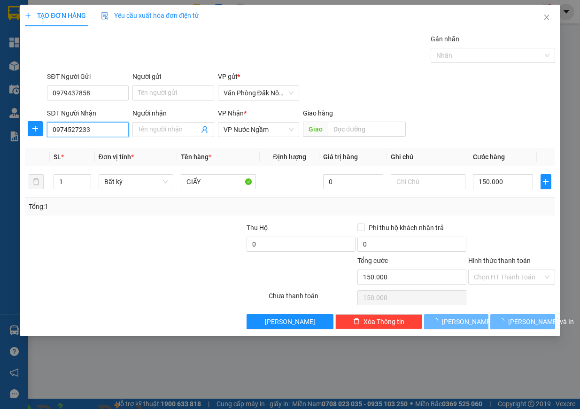
type input "0974527233"
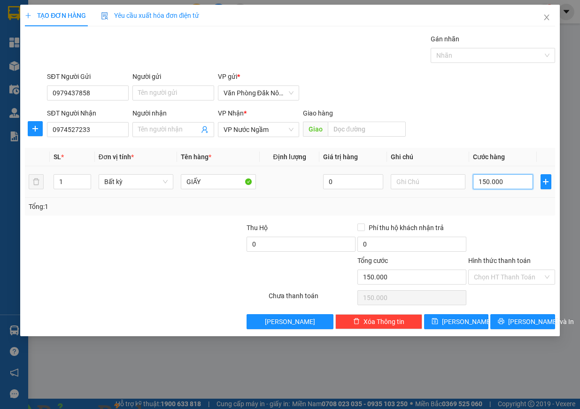
click at [501, 186] on input "150.000" at bounding box center [503, 181] width 60 height 15
type input "2"
type input "20"
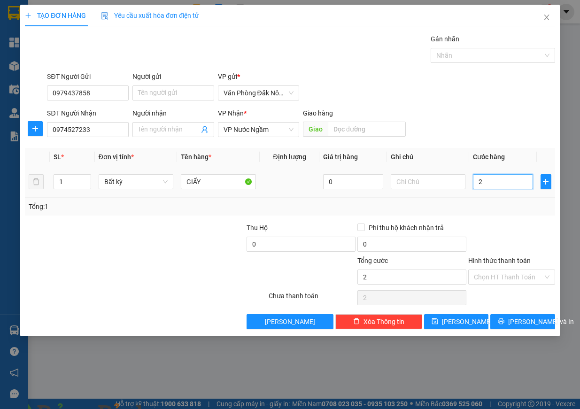
type input "20"
type input "200"
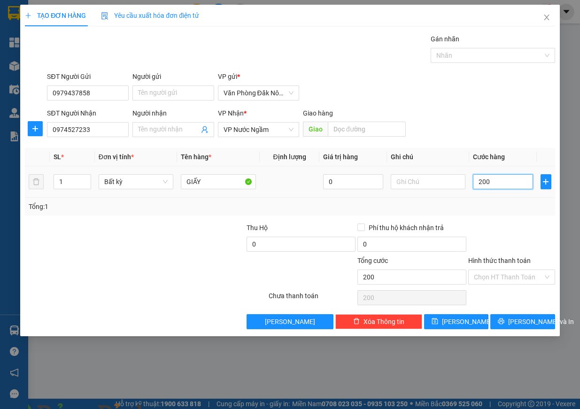
type input "2.000"
type input "20.000"
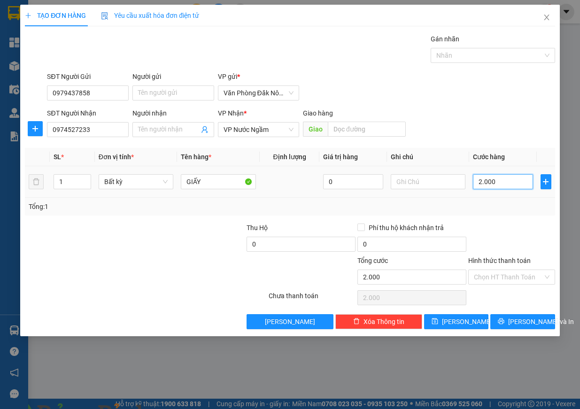
type input "20.000"
type input "200.000"
click at [532, 275] on input "Hình thức thanh toán" at bounding box center [508, 277] width 69 height 14
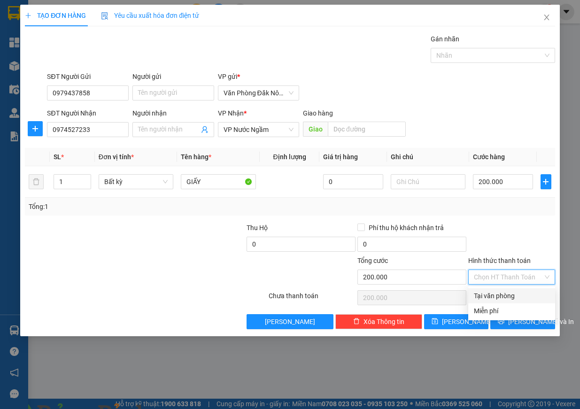
click at [523, 294] on div "Tại văn phòng" at bounding box center [512, 296] width 76 height 10
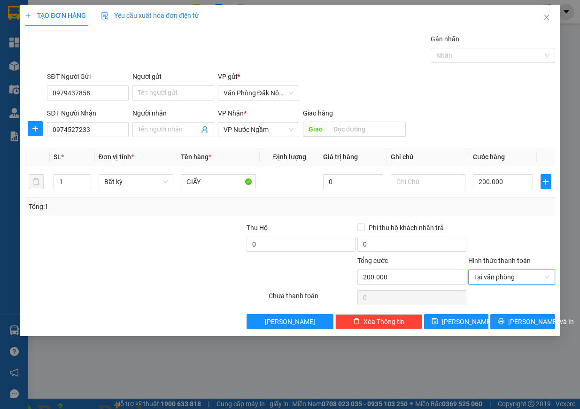
click at [518, 232] on div at bounding box center [511, 239] width 89 height 33
click at [519, 327] on button "[PERSON_NAME] và In" at bounding box center [522, 321] width 65 height 15
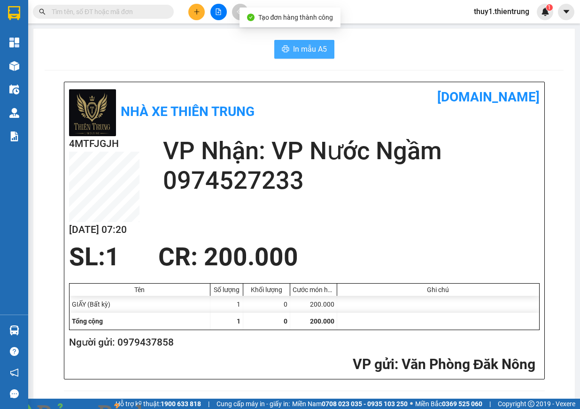
click at [308, 48] on span "In mẫu A5" at bounding box center [310, 49] width 34 height 12
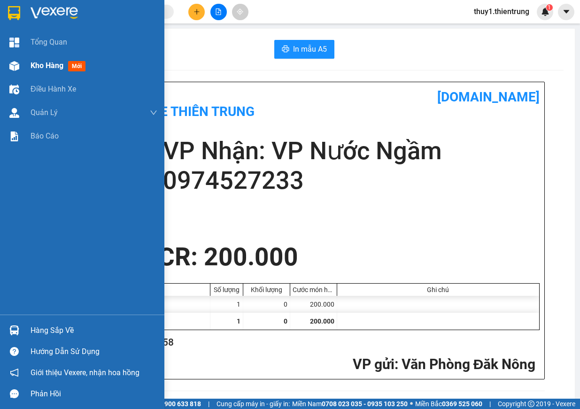
click at [10, 62] on img at bounding box center [14, 66] width 10 height 10
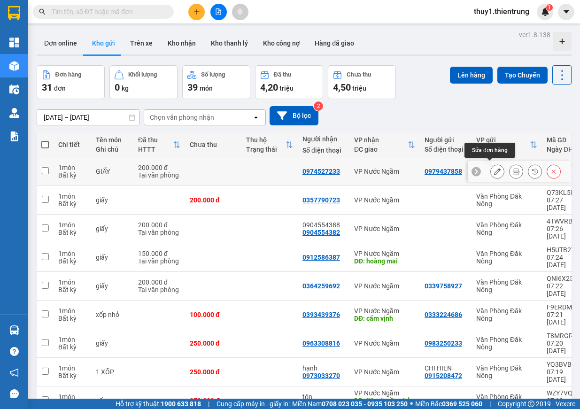
click at [494, 170] on icon at bounding box center [497, 171] width 7 height 7
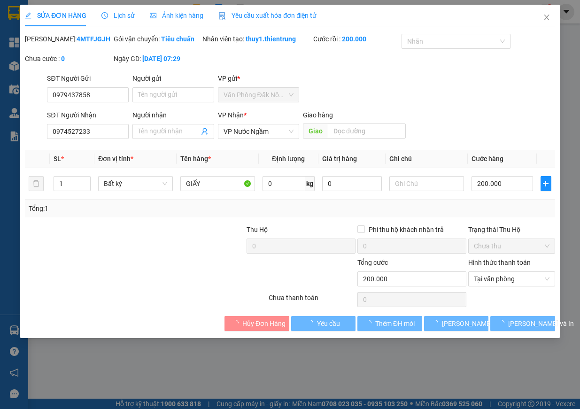
type input "0979437858"
type input "0974527233"
type input "200.000"
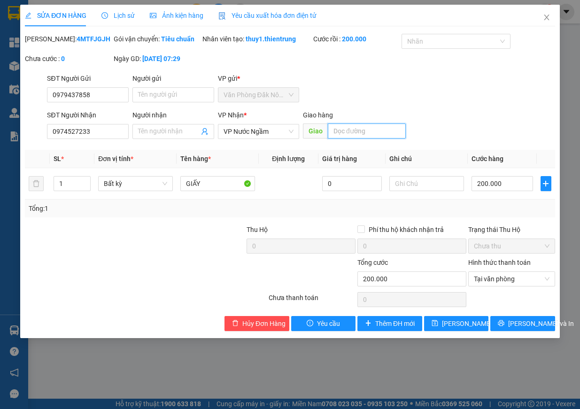
click at [344, 138] on input "text" at bounding box center [367, 130] width 78 height 15
type input "nam nghèn"
click at [533, 329] on span "[PERSON_NAME] và In" at bounding box center [541, 323] width 66 height 10
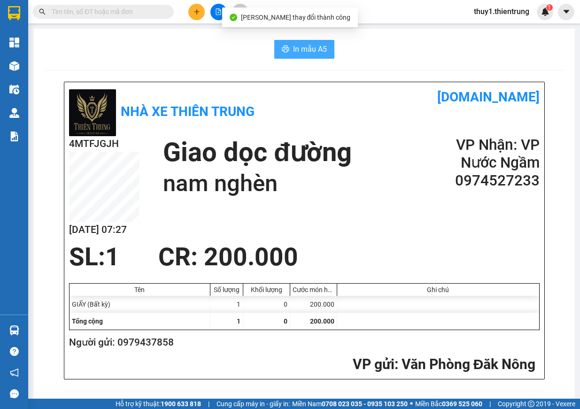
click at [299, 49] on span "In mẫu A5" at bounding box center [310, 49] width 34 height 12
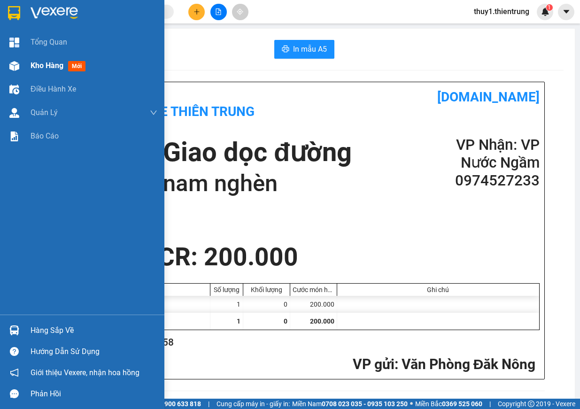
click at [20, 69] on div at bounding box center [14, 66] width 16 height 16
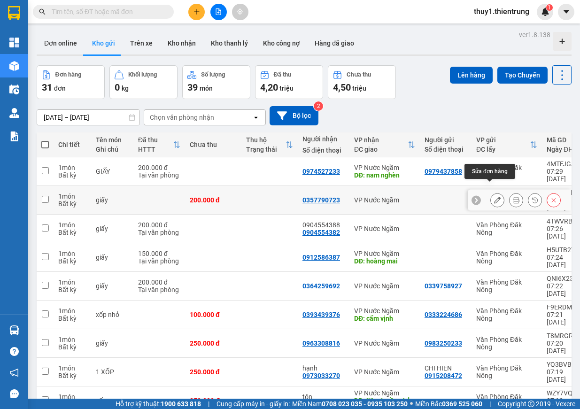
click at [494, 192] on button at bounding box center [497, 200] width 13 height 16
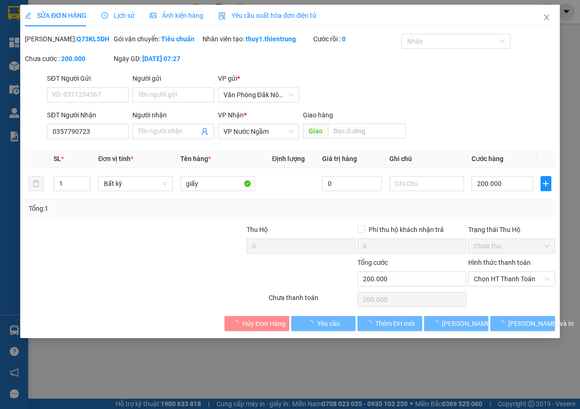
type input "0357790723"
type input "200.000"
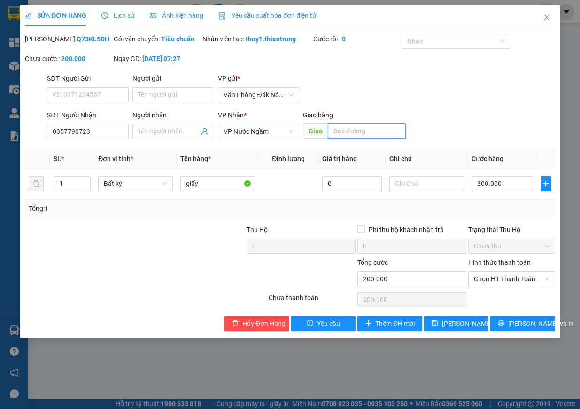
click at [375, 139] on input "text" at bounding box center [367, 130] width 78 height 15
type input "[PERSON_NAME]"
click at [527, 329] on span "[PERSON_NAME] và In" at bounding box center [541, 323] width 66 height 10
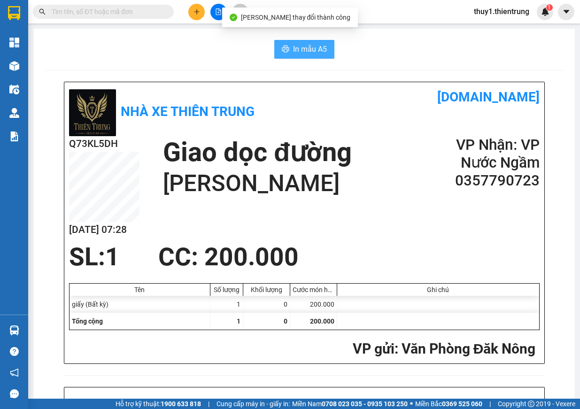
click at [315, 50] on span "In mẫu A5" at bounding box center [310, 49] width 34 height 12
